Goal: Information Seeking & Learning: Learn about a topic

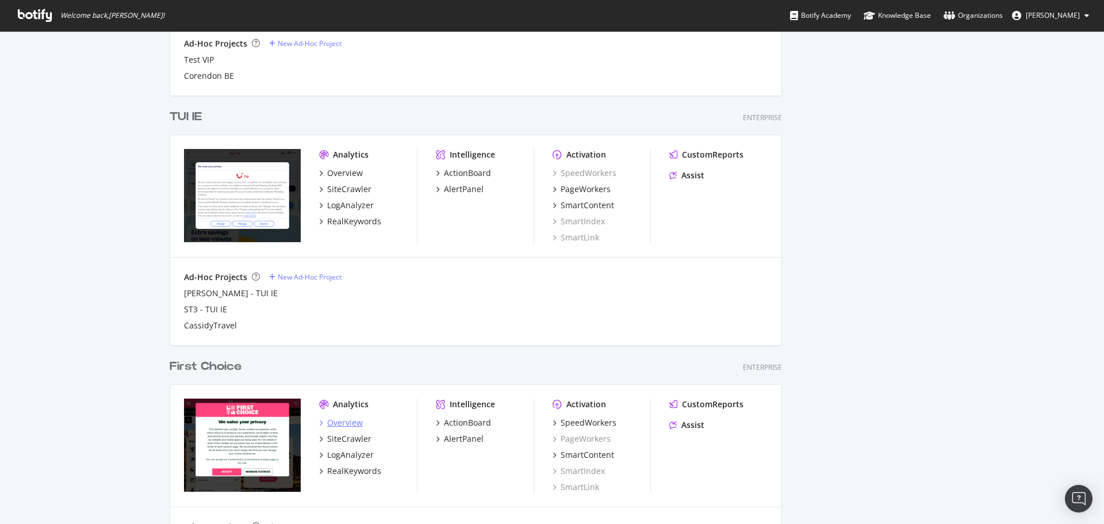
scroll to position [1101, 0]
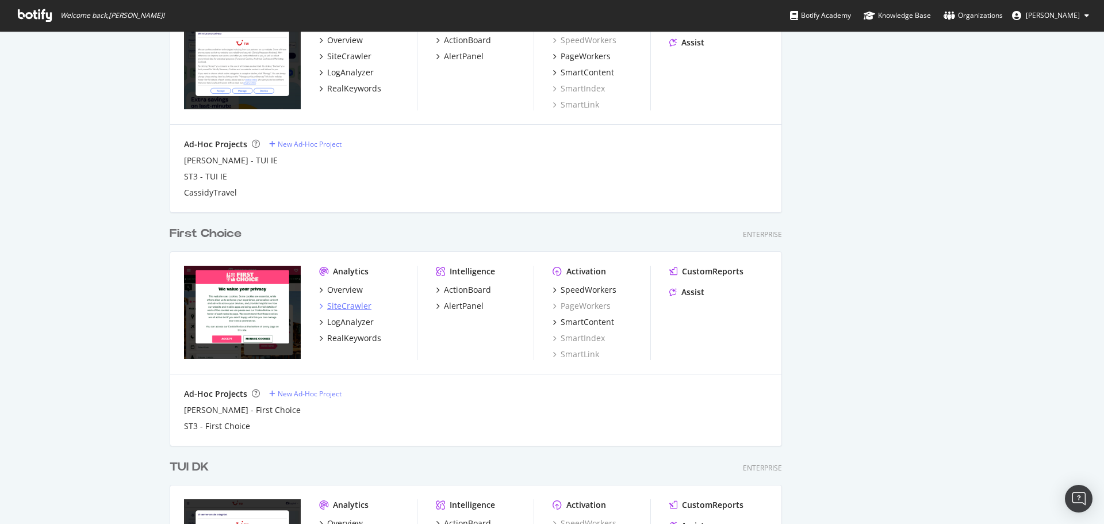
click at [351, 308] on div "SiteCrawler" at bounding box center [349, 305] width 44 height 11
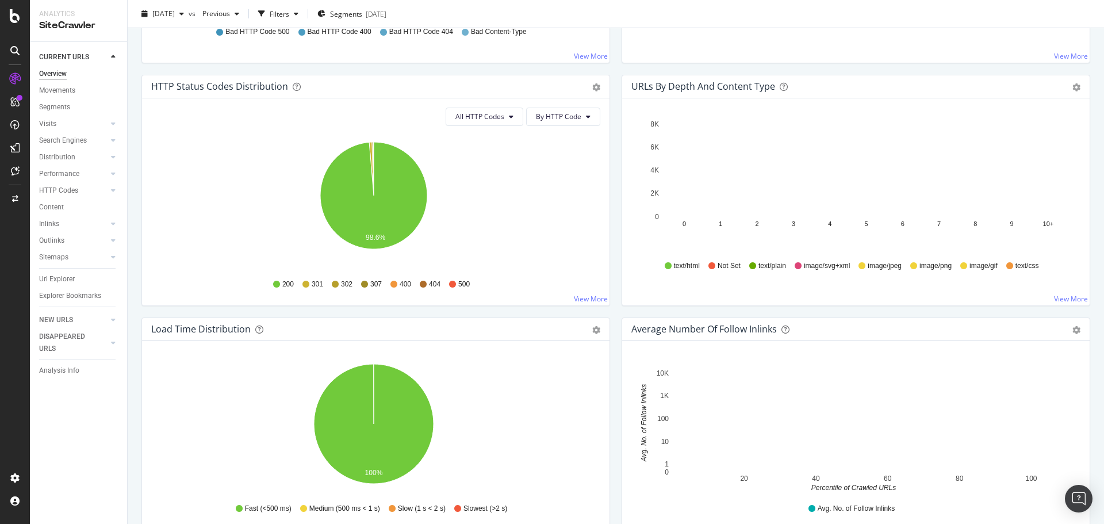
scroll to position [575, 0]
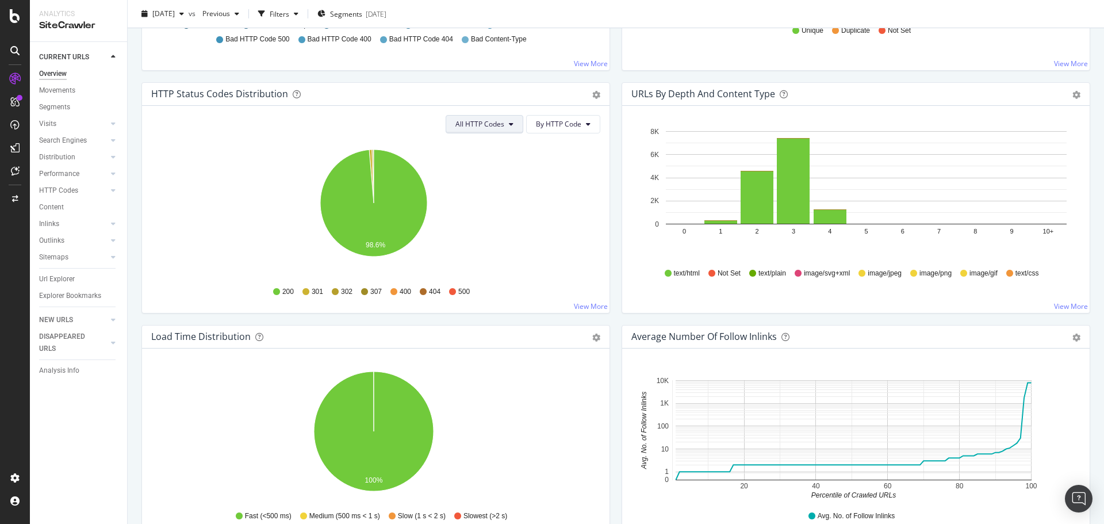
click at [495, 129] on span "All HTTP Codes" at bounding box center [479, 124] width 49 height 10
click at [495, 218] on div "All HTTP Codes Good HTTP Codes Bad HTTP Codes 3xx family 4xx family 5xx family" at bounding box center [482, 198] width 76 height 128
click at [496, 214] on span "3xx family" at bounding box center [482, 211] width 58 height 10
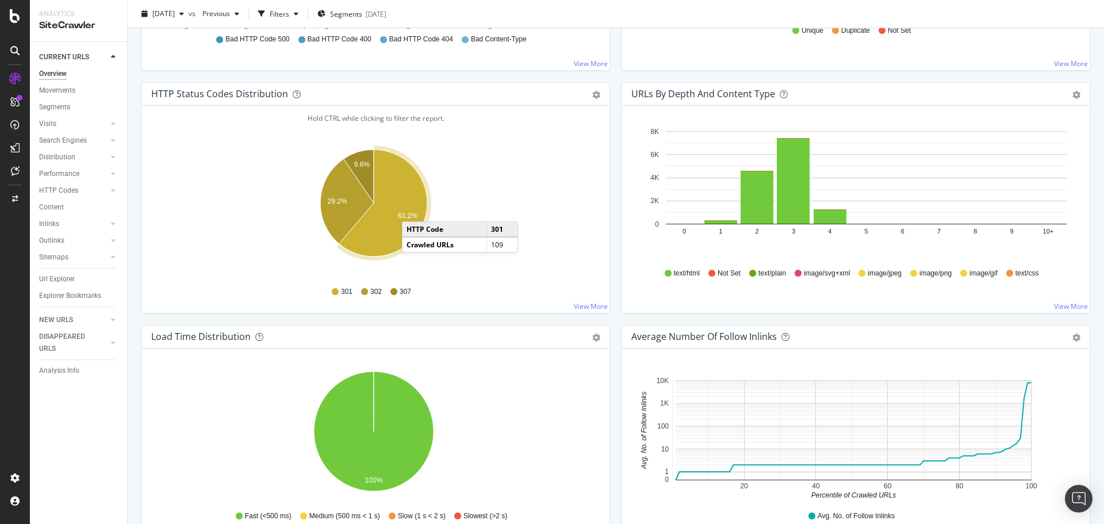
click at [413, 210] on icon "A chart." at bounding box center [383, 202] width 88 height 107
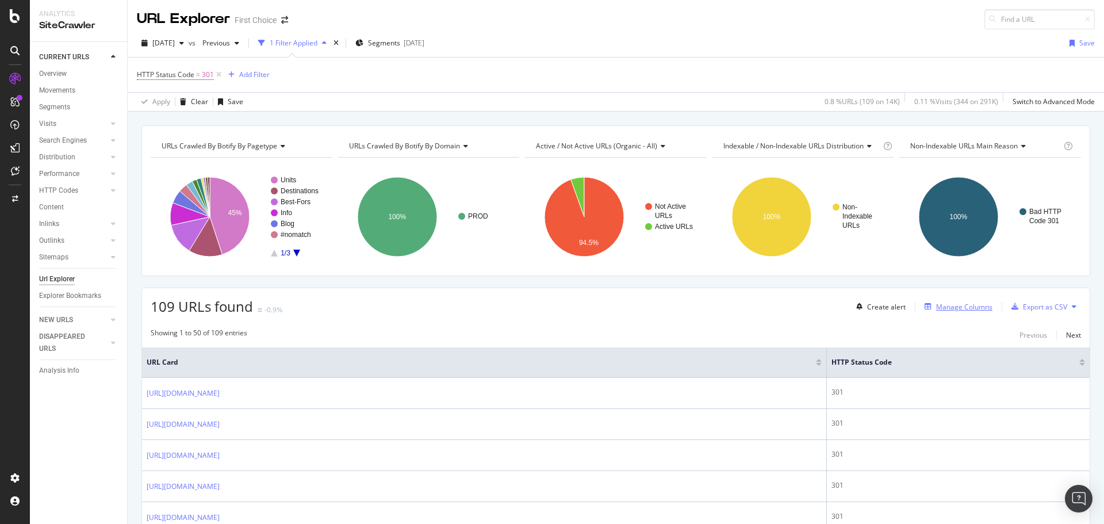
click at [939, 307] on div "Manage Columns" at bounding box center [964, 307] width 56 height 10
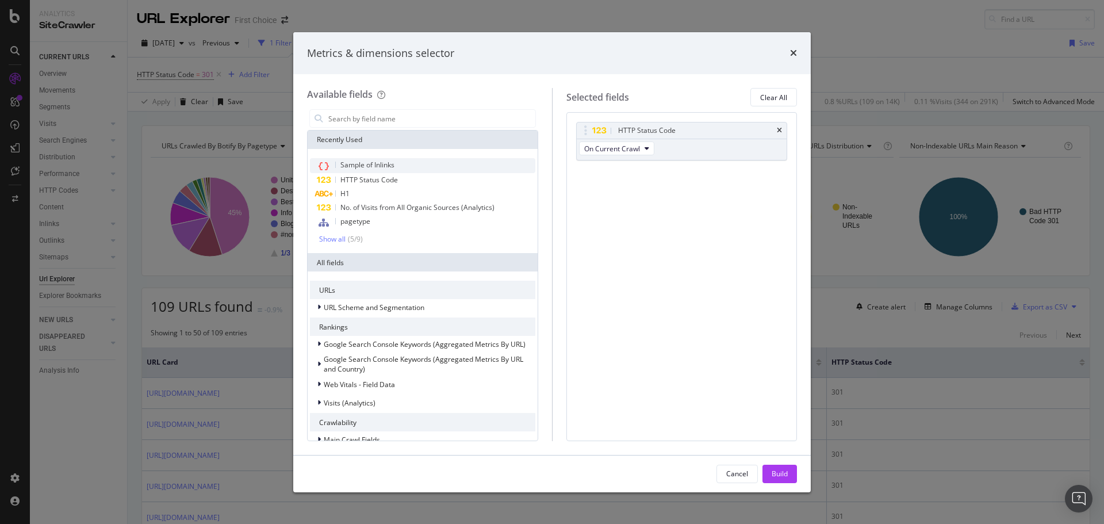
click at [389, 169] on span "Sample of Inlinks" at bounding box center [367, 165] width 54 height 10
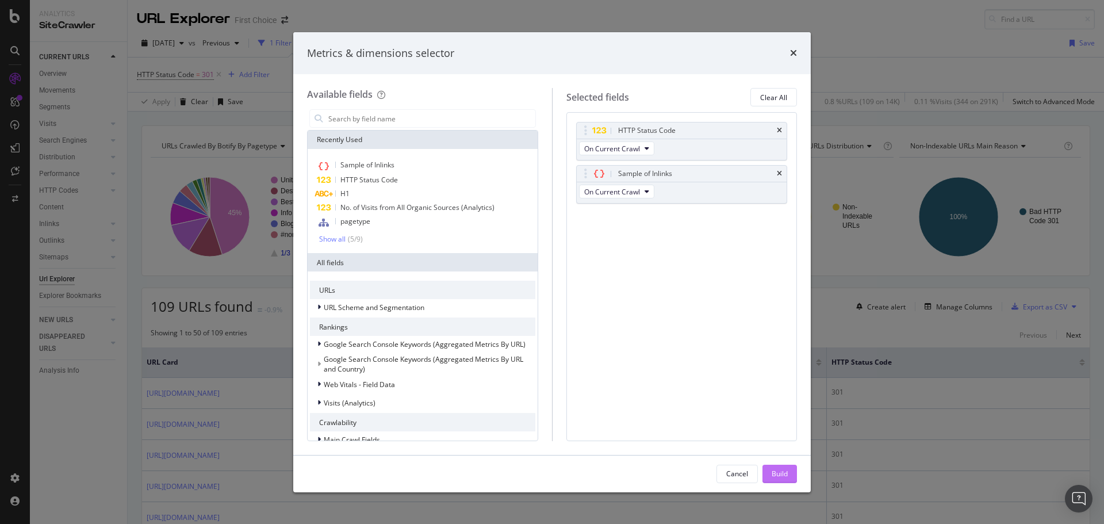
click at [779, 467] on div "Build" at bounding box center [779, 473] width 16 height 17
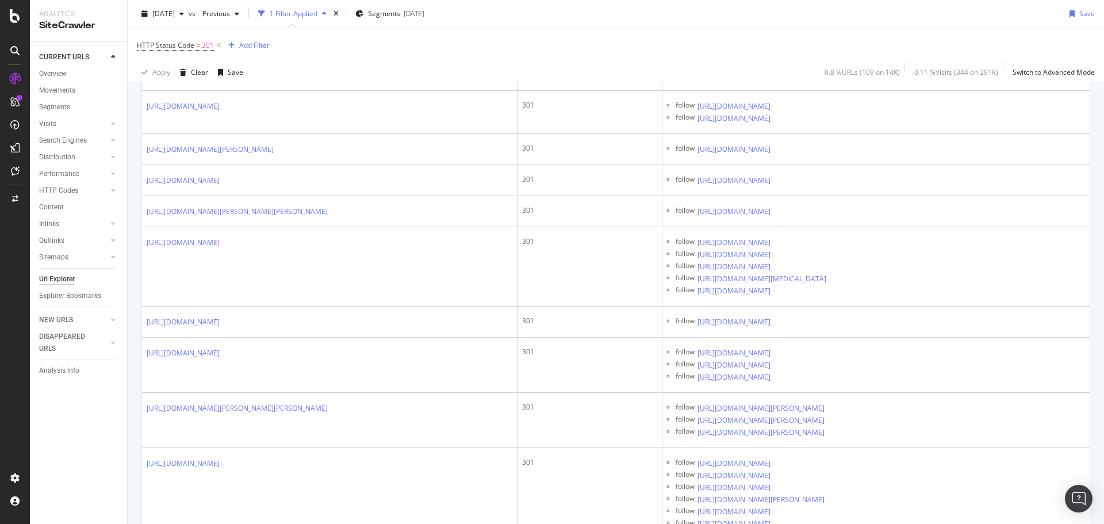
scroll to position [12530, 0]
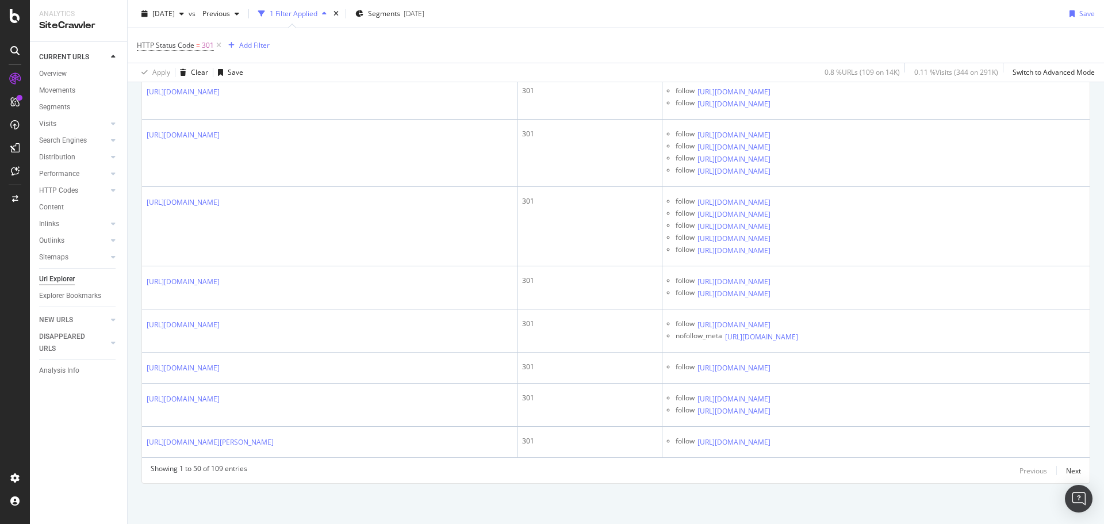
scroll to position [13449, 0]
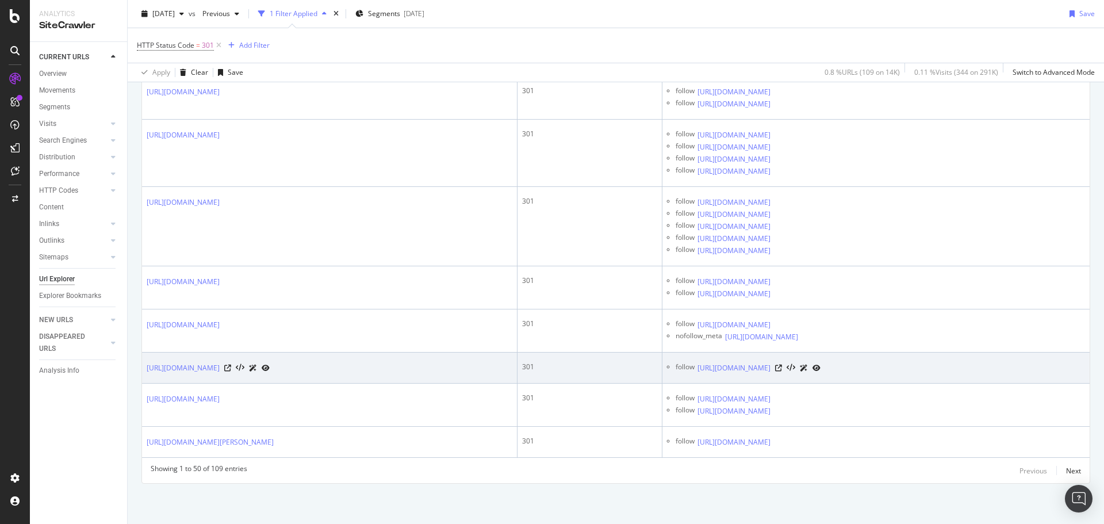
scroll to position [13844, 0]
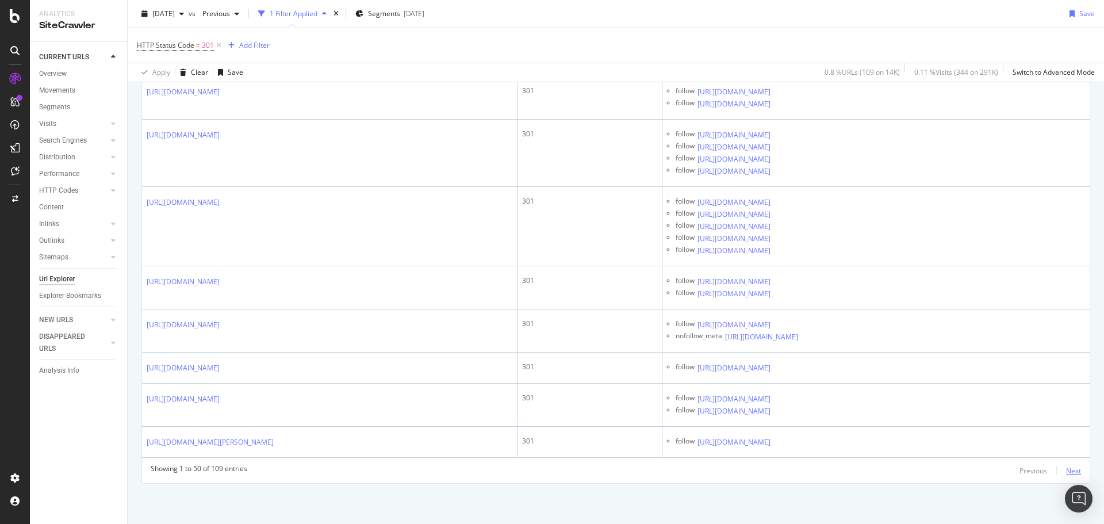
click at [1070, 463] on button "Next" at bounding box center [1073, 470] width 15 height 14
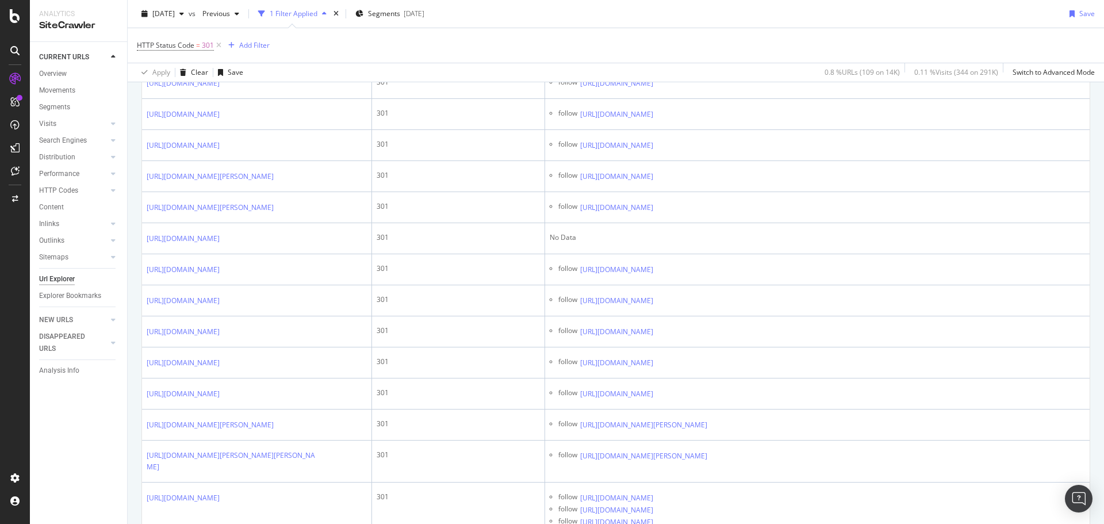
scroll to position [1552, 0]
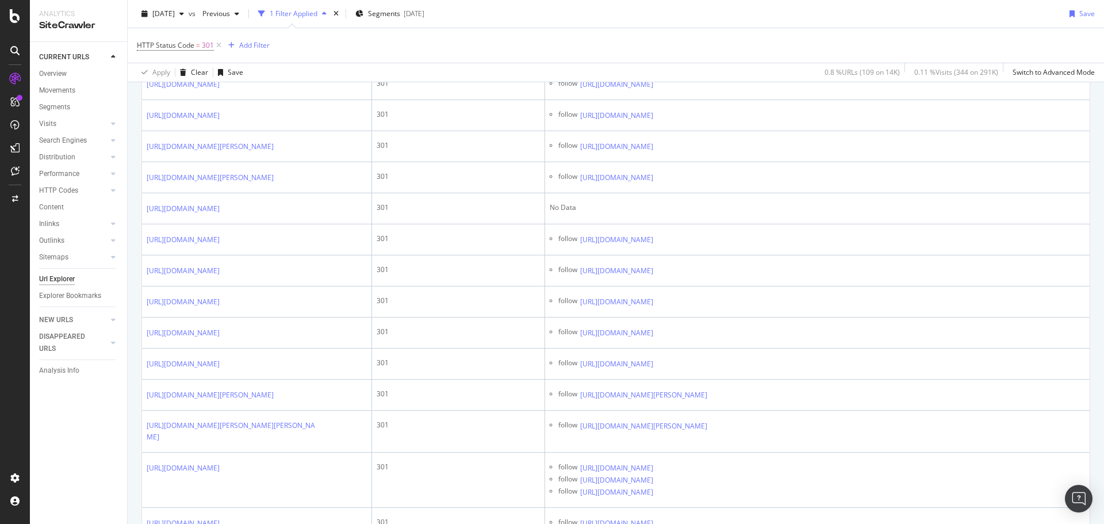
click at [231, 26] on icon at bounding box center [227, 22] width 7 height 7
